Goal: Transaction & Acquisition: Download file/media

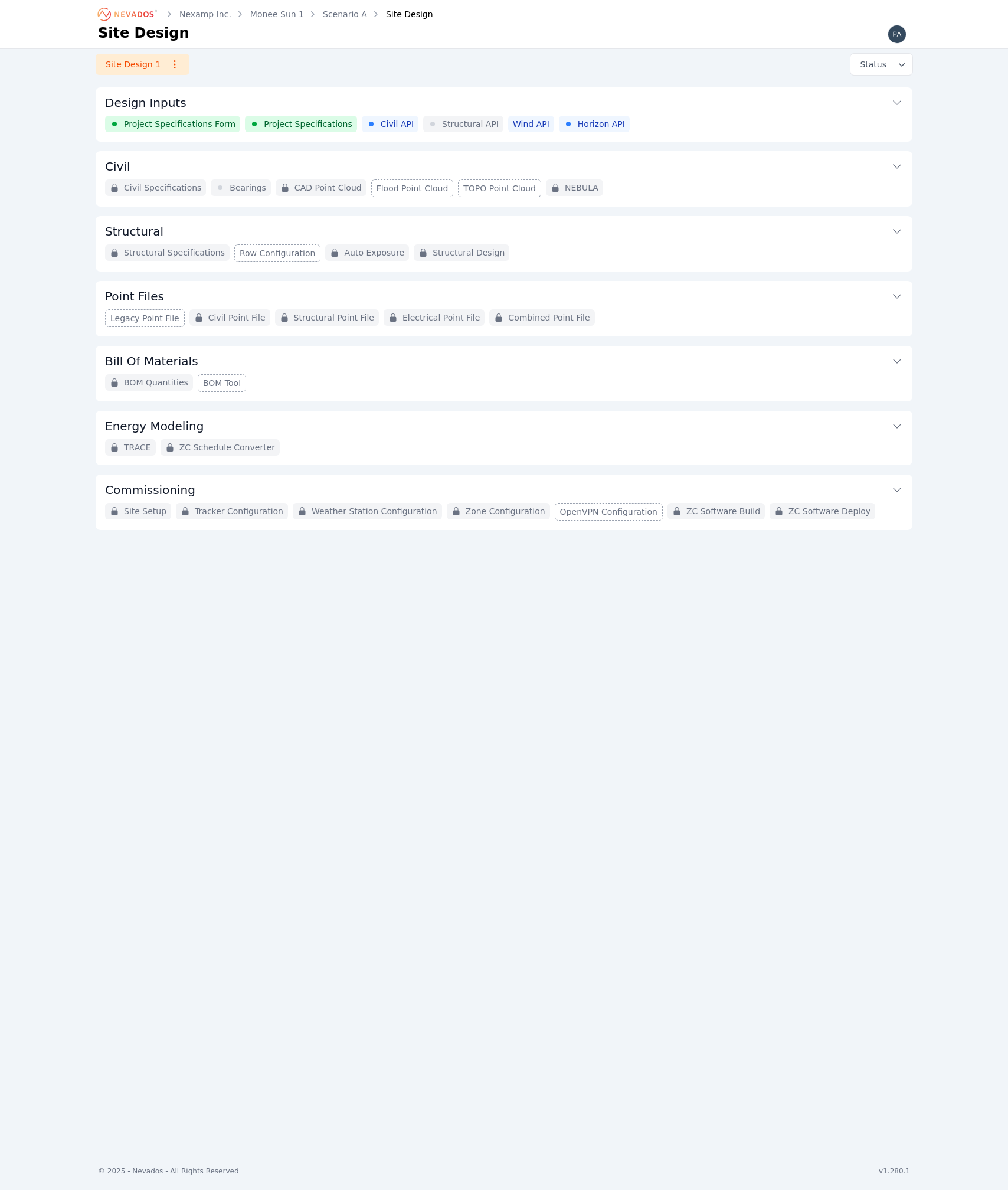
click at [274, 122] on span "Project Specifications" at bounding box center [307, 124] width 89 height 12
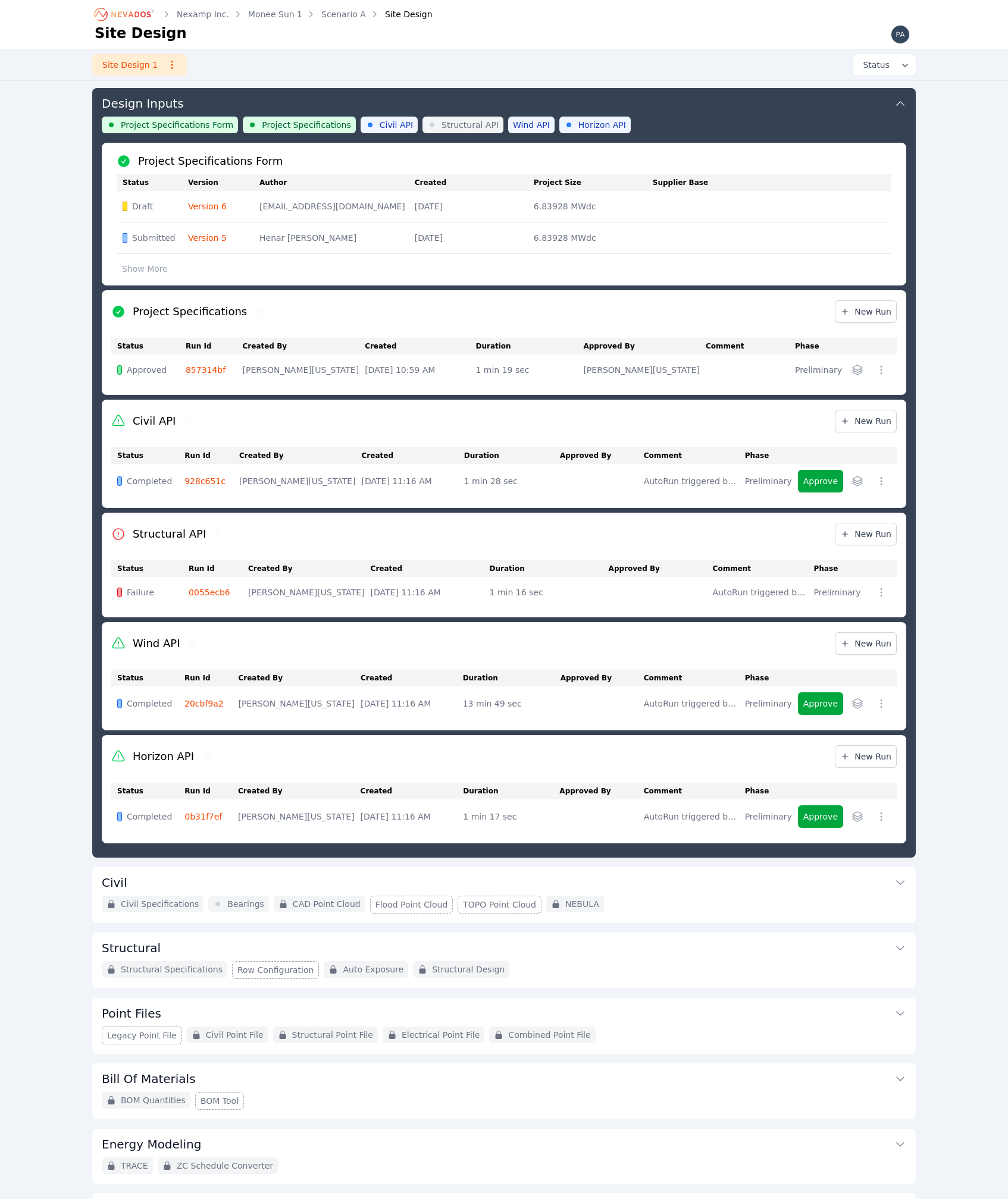
click at [204, 365] on link "857314bf" at bounding box center [206, 370] width 40 height 9
click at [213, 597] on link "0055ecb6" at bounding box center [210, 593] width 42 height 9
click at [66, 229] on div "Nexamp Inc. Monee Sun 1 Scenario A Site Design Site Design Site Design 1 Status…" at bounding box center [504, 629] width 1008 height 1258
click at [324, 364] on td "[PERSON_NAME][US_STATE]" at bounding box center [304, 370] width 123 height 31
click at [208, 372] on link "857314bf" at bounding box center [206, 370] width 40 height 9
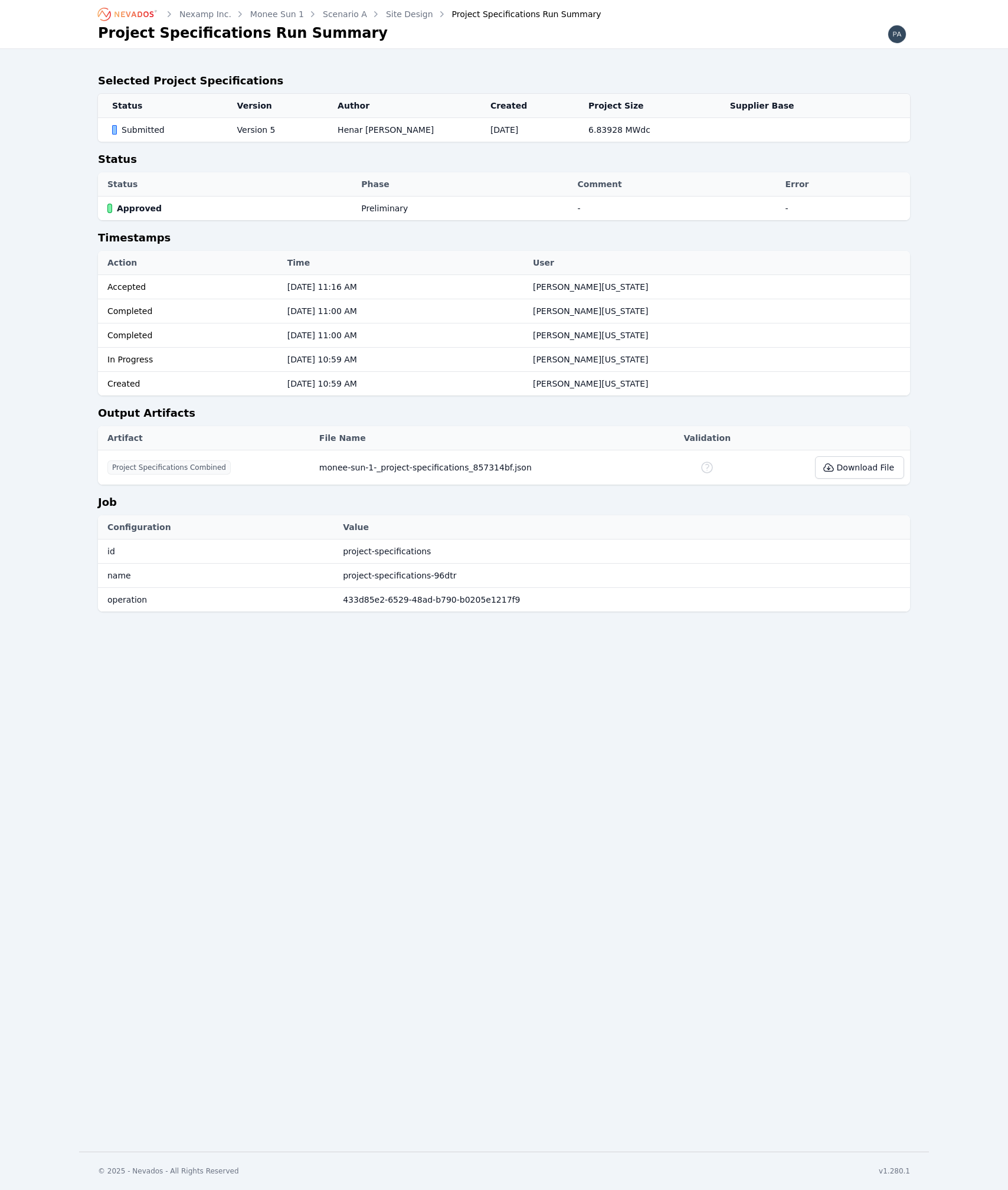
click at [879, 471] on button "Download File" at bounding box center [860, 468] width 89 height 23
